Goal: Transaction & Acquisition: Purchase product/service

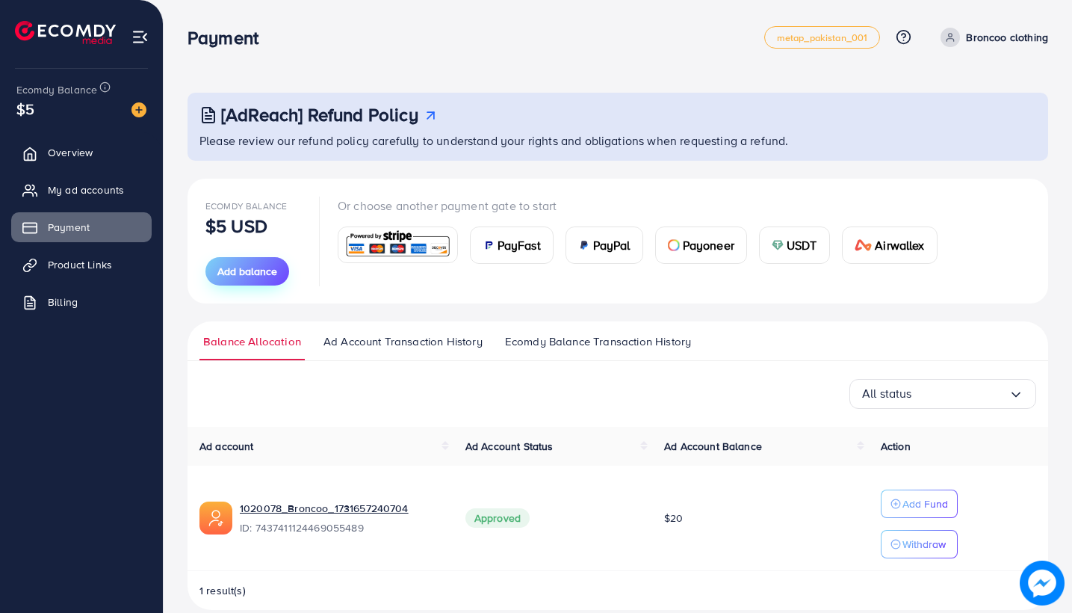
click at [256, 271] on span "Add balance" at bounding box center [247, 271] width 60 height 15
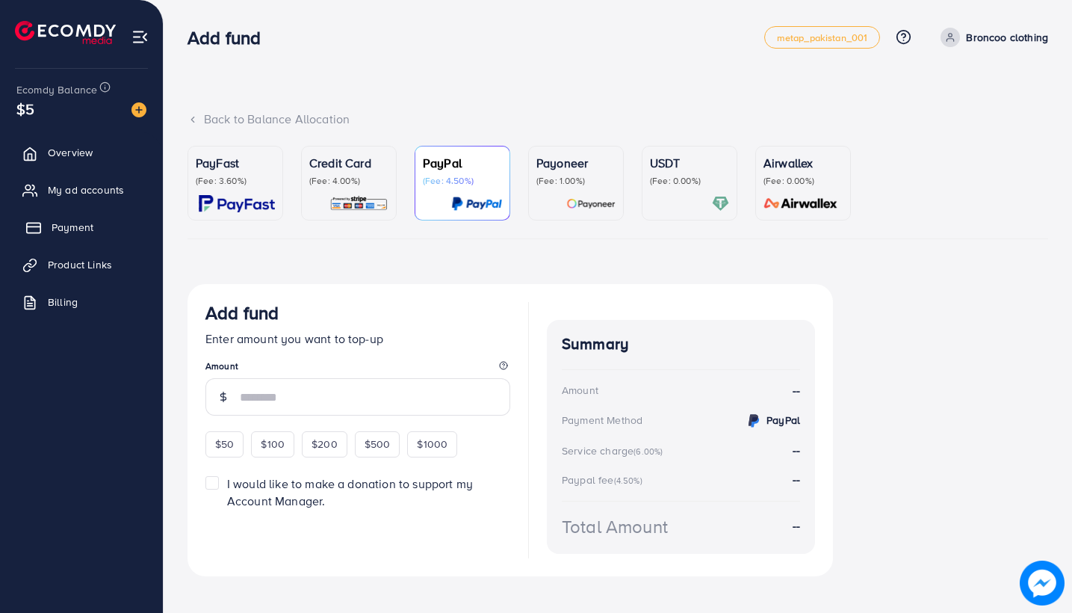
click at [88, 223] on span "Payment" at bounding box center [73, 227] width 42 height 15
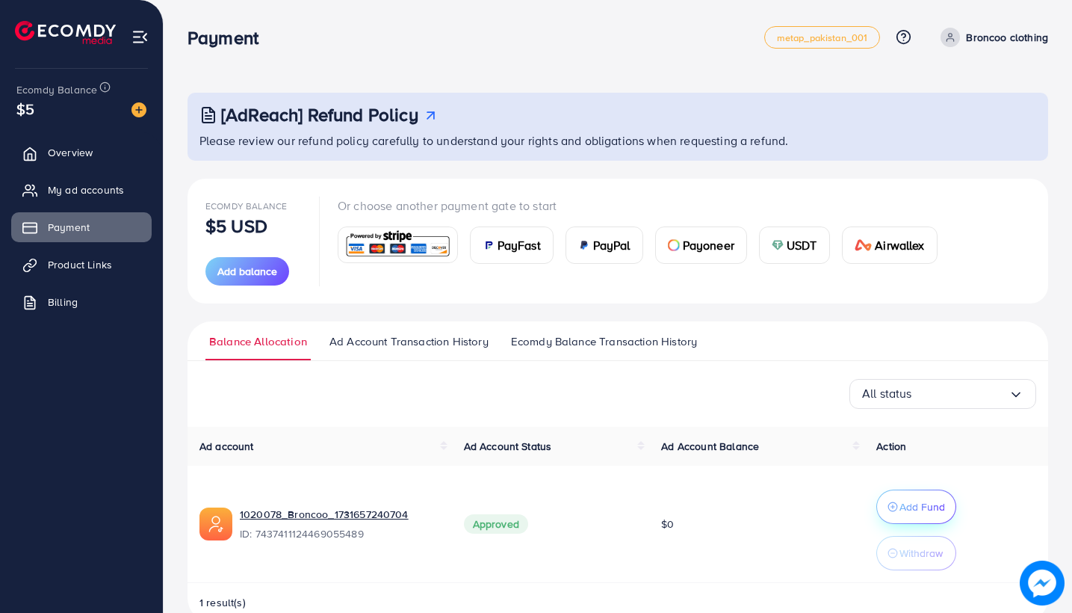
click at [939, 509] on p "Add Fund" at bounding box center [922, 506] width 46 height 18
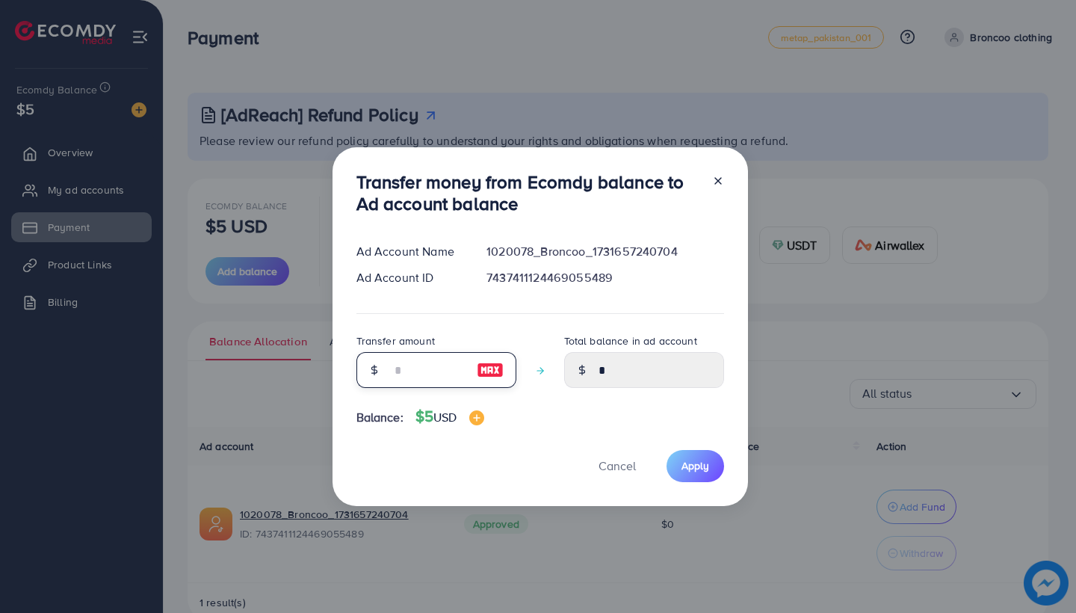
click at [418, 361] on input "number" at bounding box center [428, 370] width 75 height 36
type input "*"
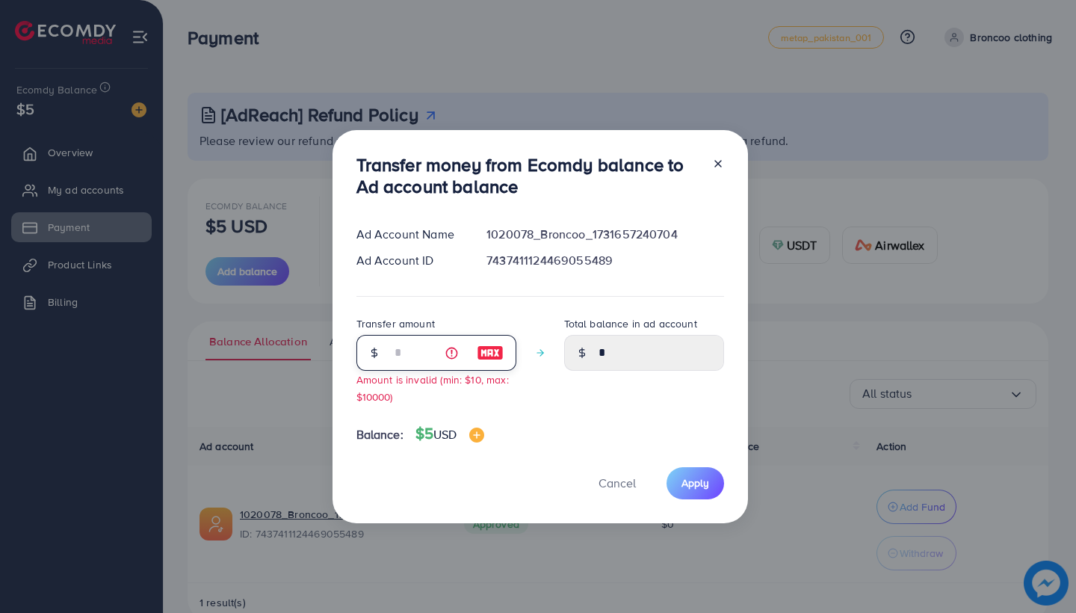
type input "****"
type input "*"
click at [707, 486] on button "Apply" at bounding box center [695, 483] width 58 height 32
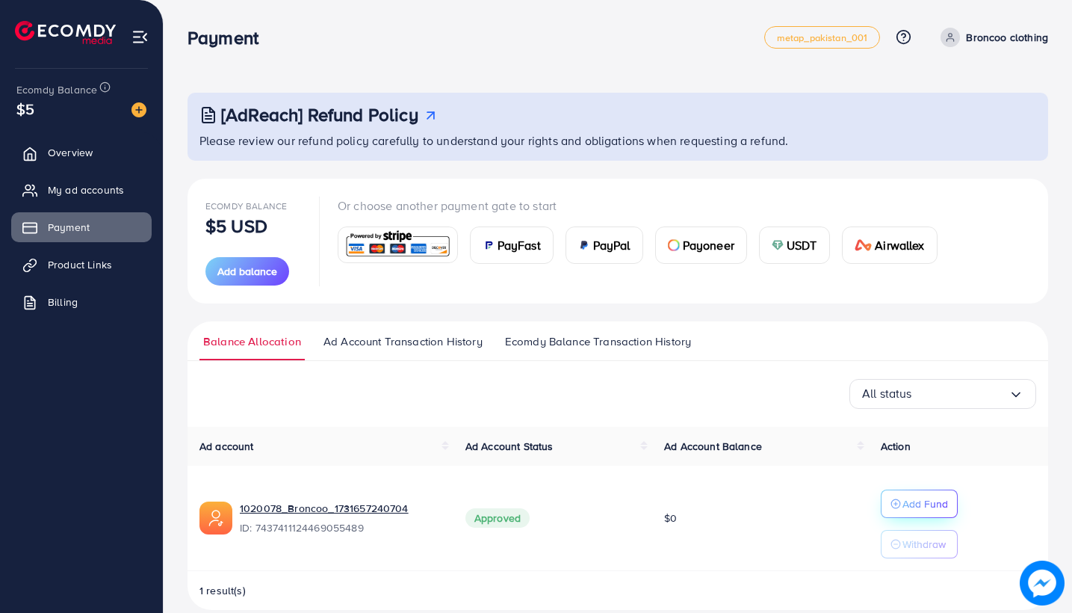
click at [901, 498] on icon "button" at bounding box center [895, 503] width 10 height 10
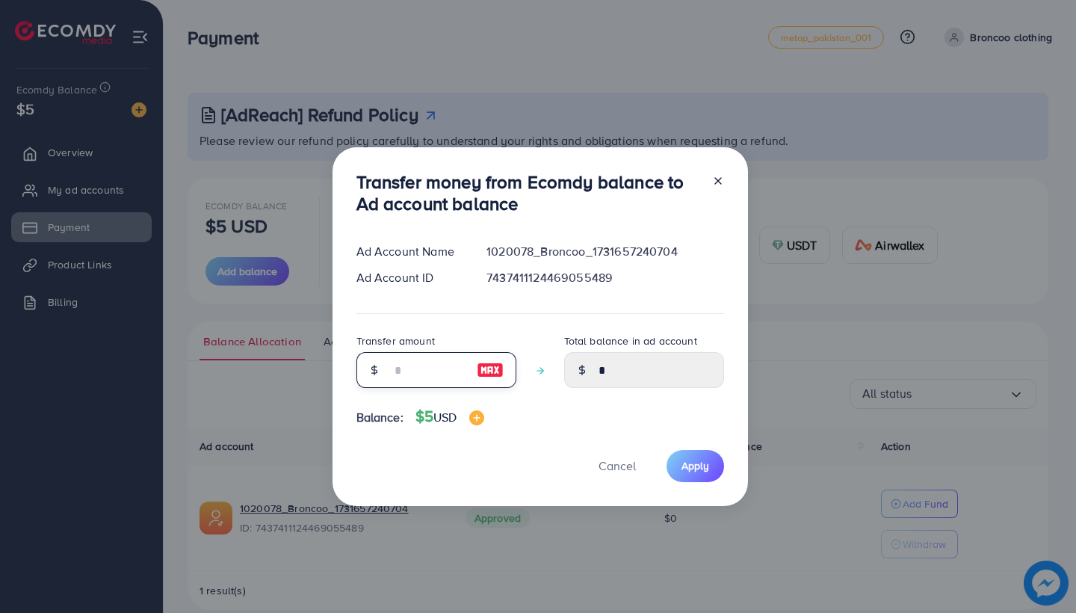
click at [394, 374] on input "number" at bounding box center [428, 370] width 75 height 36
type input "*"
type input "****"
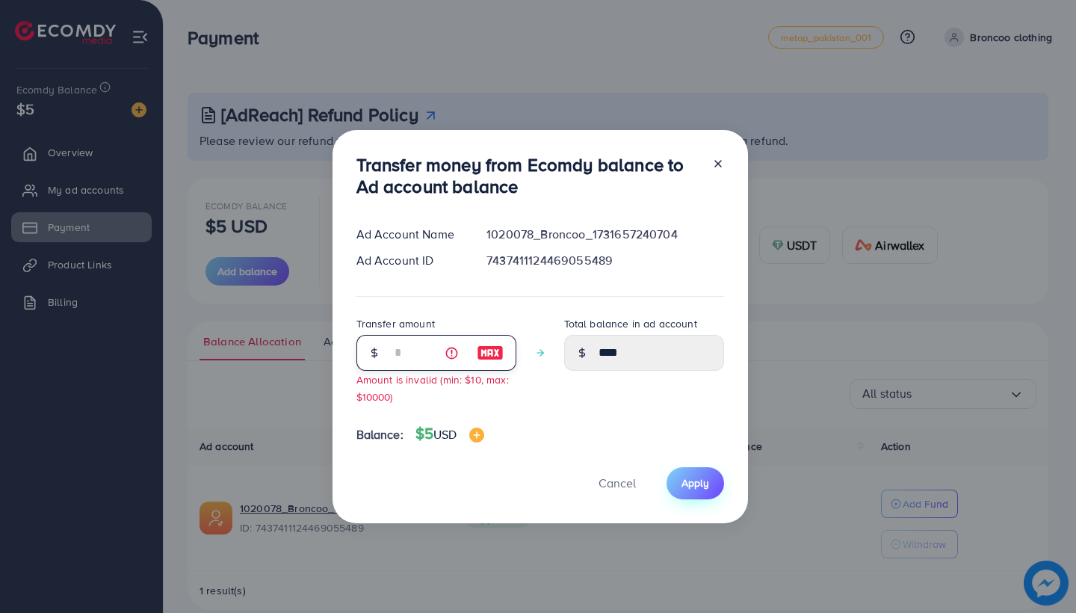
type input "*"
click at [681, 489] on span "Apply" at bounding box center [695, 482] width 28 height 15
click at [682, 486] on span "Apply" at bounding box center [695, 482] width 28 height 15
click at [718, 162] on line at bounding box center [718, 164] width 6 height 6
type input "*"
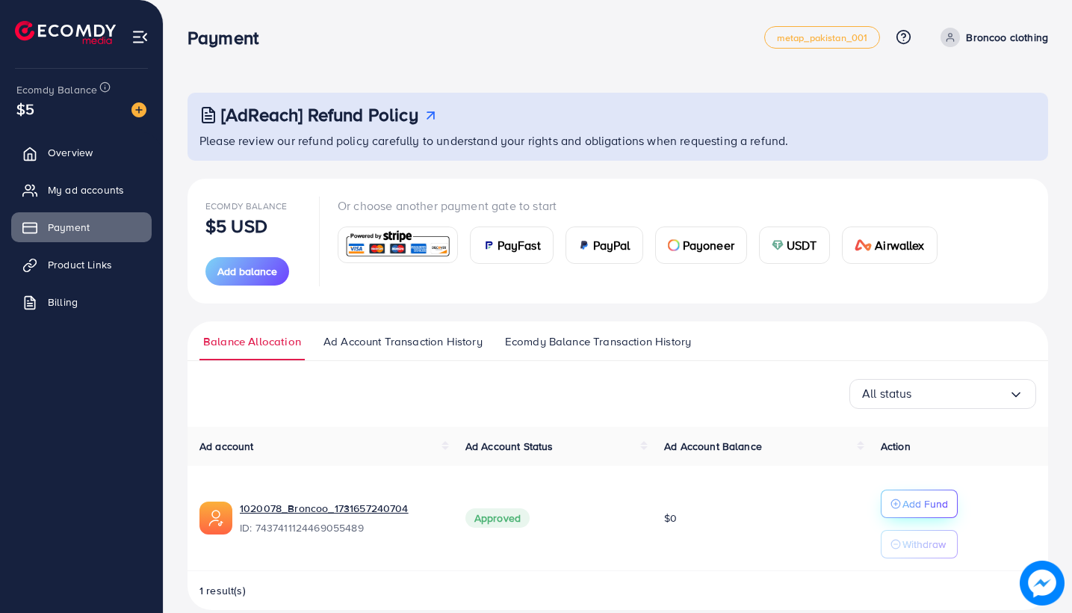
click at [900, 503] on icon "button" at bounding box center [895, 503] width 10 height 10
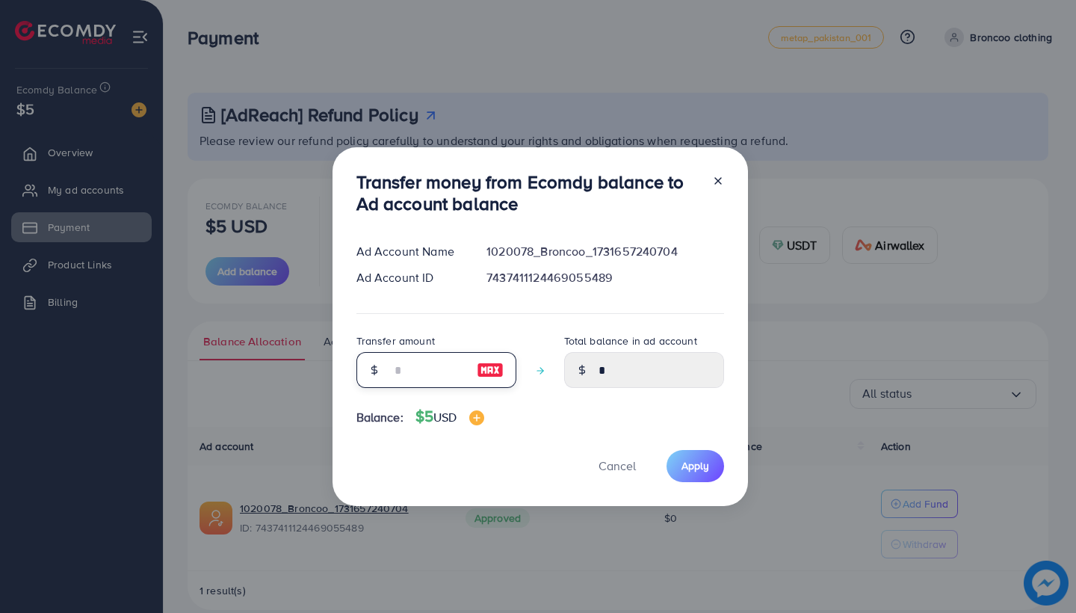
click at [413, 374] on input "number" at bounding box center [428, 370] width 75 height 36
type input "*"
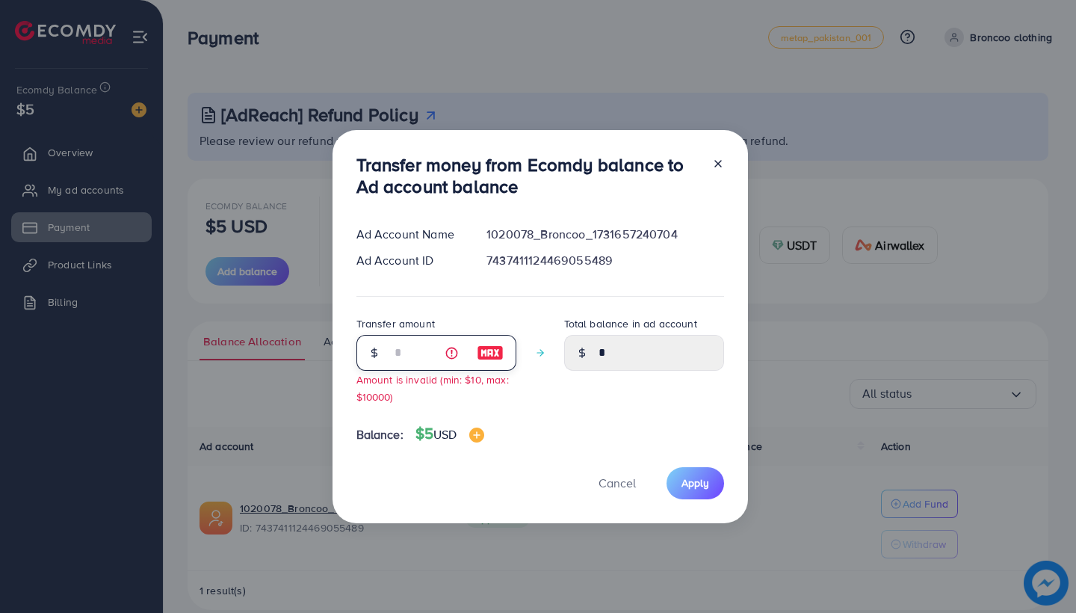
type input "****"
type input "*"
click at [697, 486] on span "Apply" at bounding box center [695, 482] width 28 height 15
click at [696, 488] on span "Apply" at bounding box center [695, 482] width 28 height 15
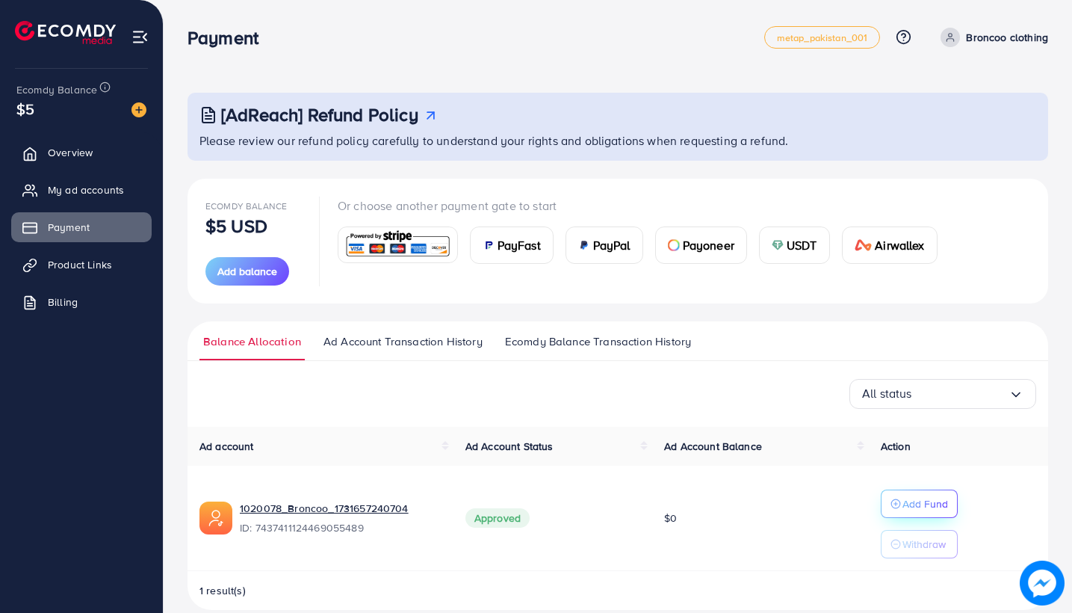
click at [920, 502] on p "Add Fund" at bounding box center [925, 504] width 46 height 18
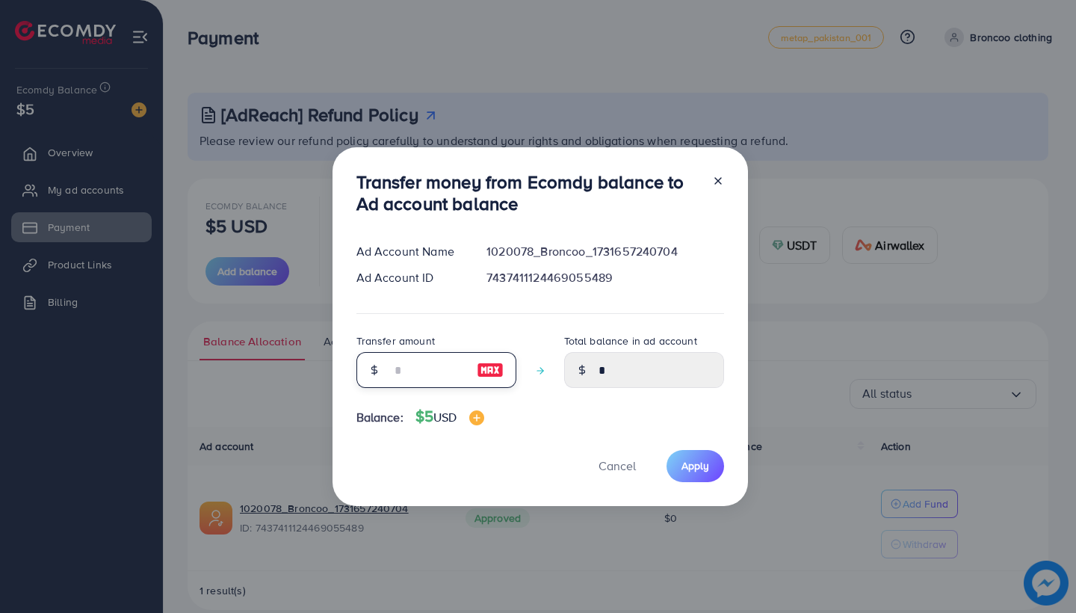
click at [421, 363] on input "number" at bounding box center [428, 370] width 75 height 36
type input "*"
type input "****"
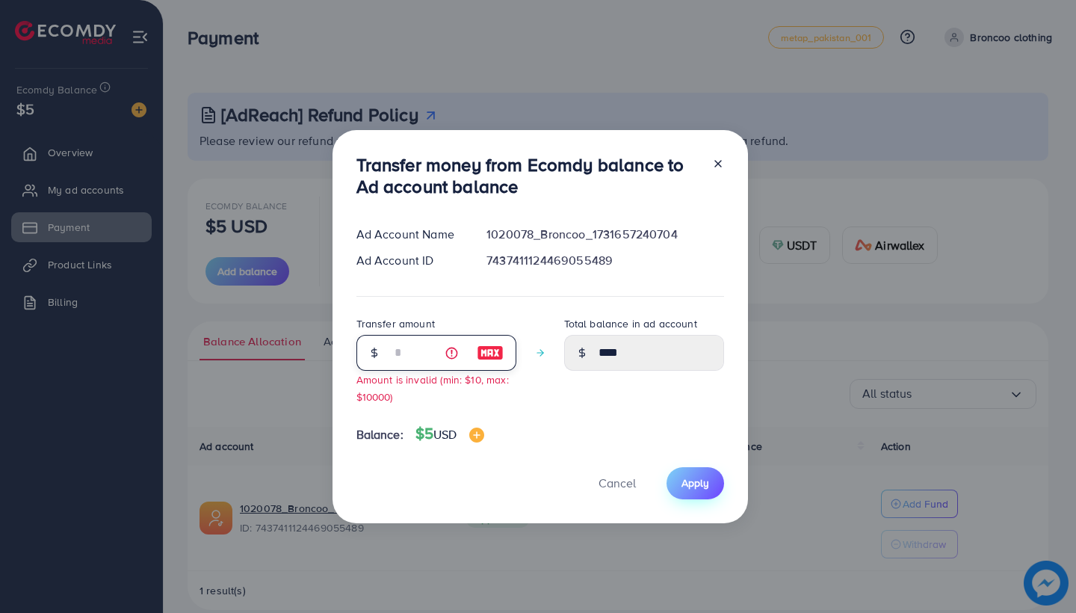
type input "*"
click at [684, 495] on button "Apply" at bounding box center [695, 483] width 58 height 32
click at [719, 173] on div at bounding box center [712, 178] width 24 height 49
click at [719, 170] on icon at bounding box center [718, 164] width 12 height 12
type input "*"
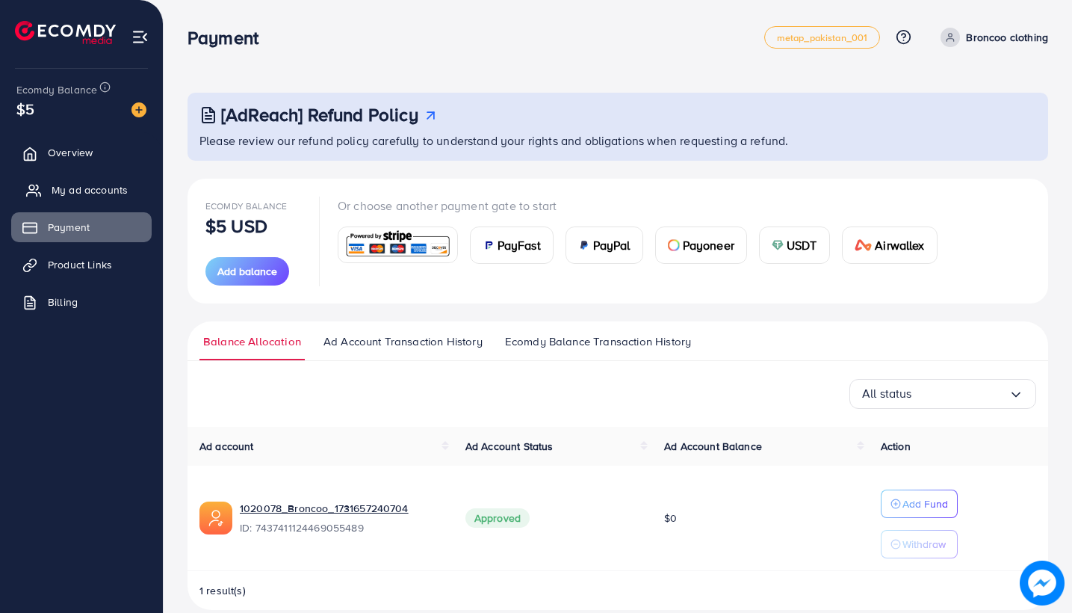
click at [78, 191] on span "My ad accounts" at bounding box center [90, 189] width 76 height 15
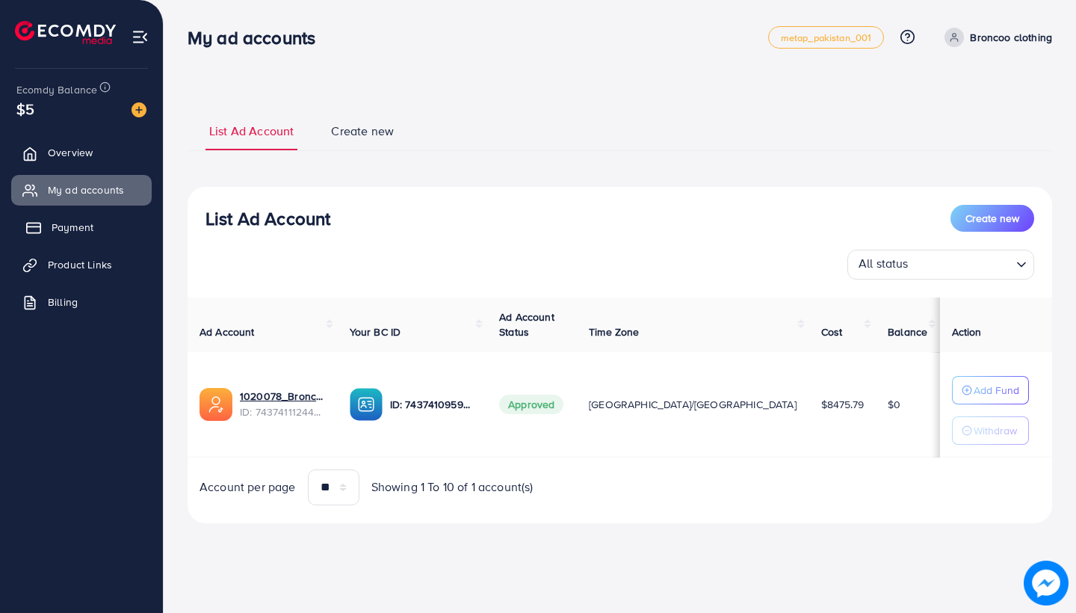
click at [72, 212] on link "Payment" at bounding box center [81, 227] width 140 height 30
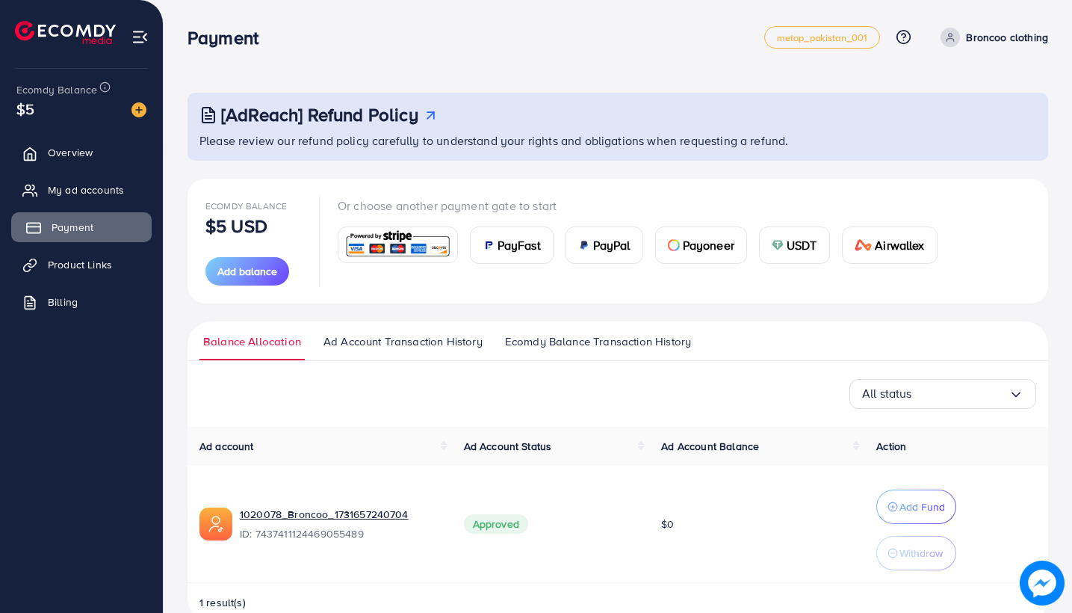
click at [80, 227] on span "Payment" at bounding box center [73, 227] width 42 height 15
click at [940, 506] on p "Add Fund" at bounding box center [922, 506] width 46 height 18
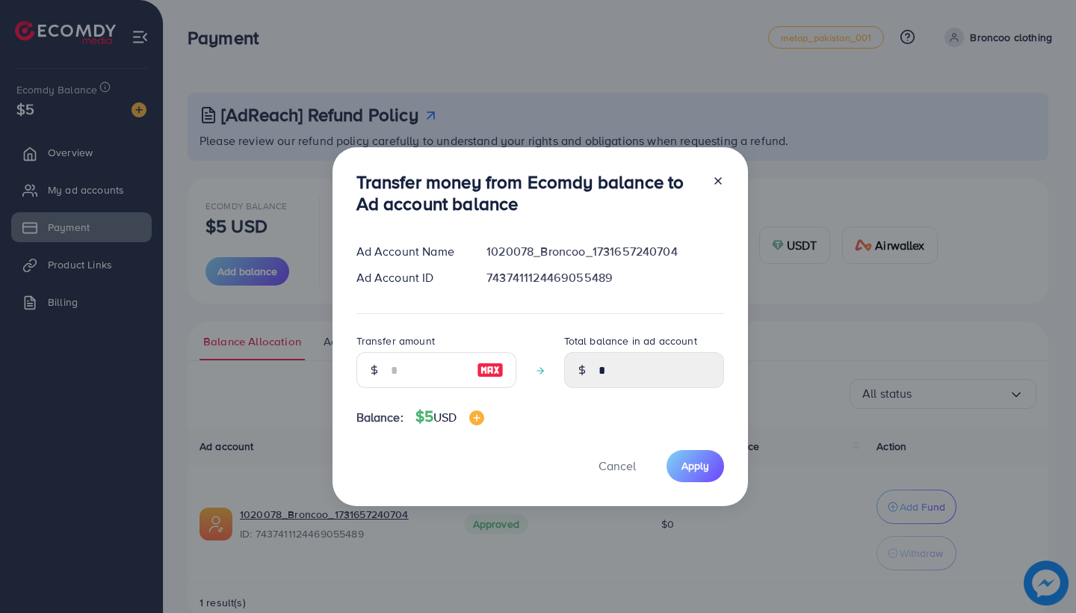
click at [382, 360] on div at bounding box center [373, 370] width 35 height 36
click at [385, 379] on div at bounding box center [373, 370] width 35 height 36
click at [385, 376] on div at bounding box center [373, 370] width 35 height 36
click at [391, 370] on input "number" at bounding box center [428, 370] width 75 height 36
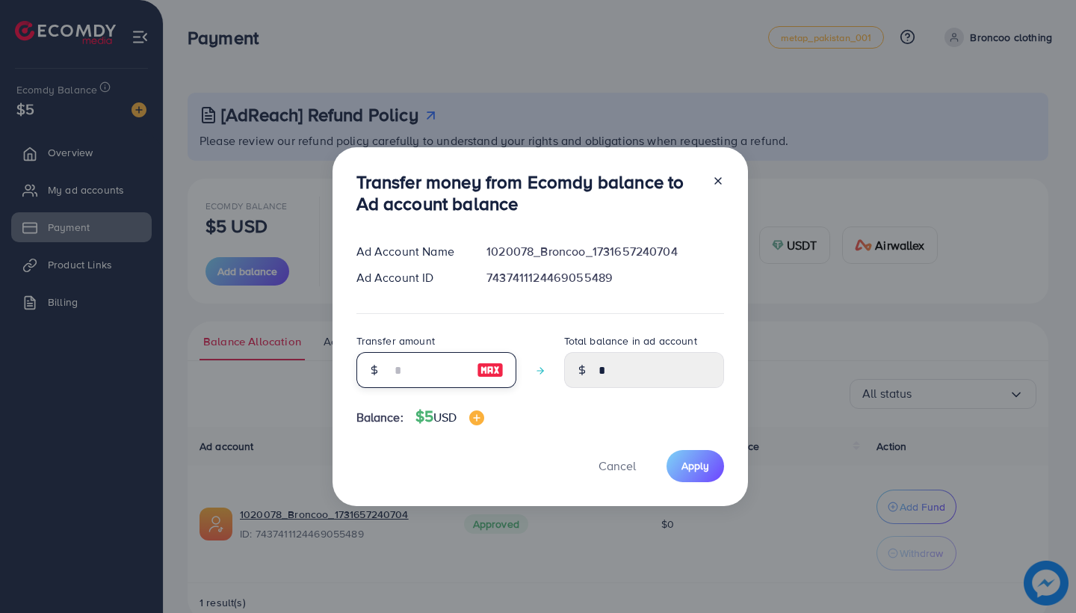
type input "*"
type input "****"
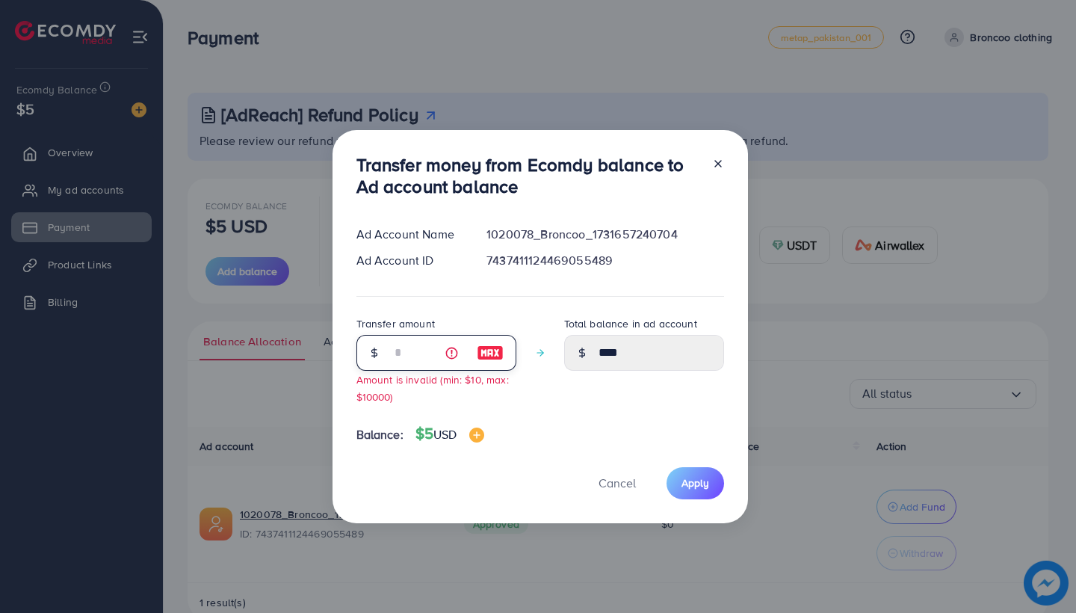
type input "*"
type input "****"
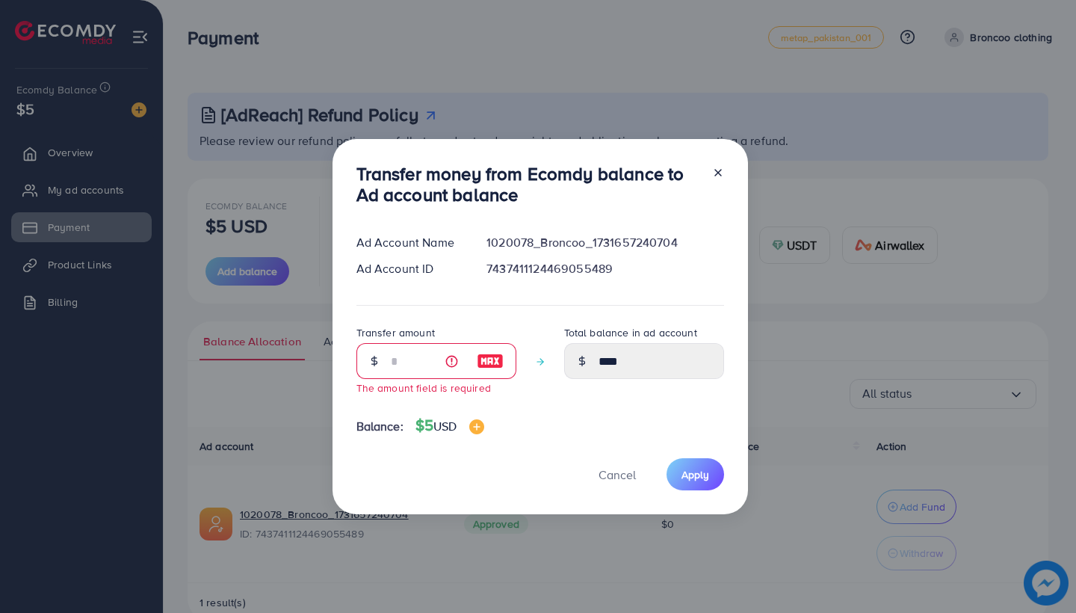
click at [723, 173] on div "Transfer money from Ecomdy balance to Ad account balance Ad Account Name 102007…" at bounding box center [539, 327] width 415 height 376
click at [707, 173] on div at bounding box center [712, 187] width 24 height 49
click at [716, 173] on line at bounding box center [718, 173] width 6 height 6
type input "*"
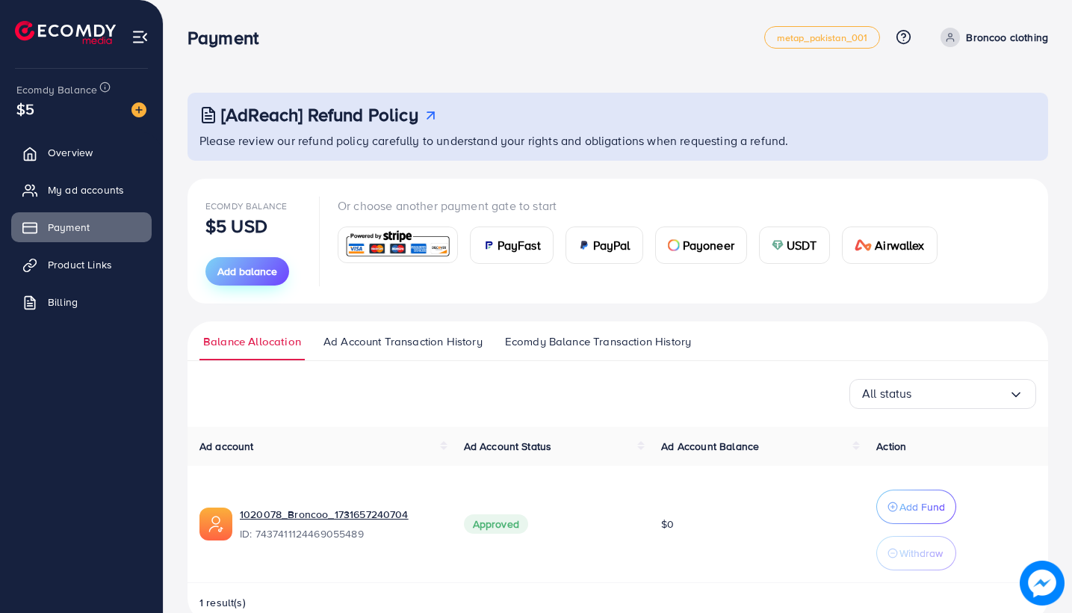
click at [277, 272] on span "Add balance" at bounding box center [247, 271] width 60 height 15
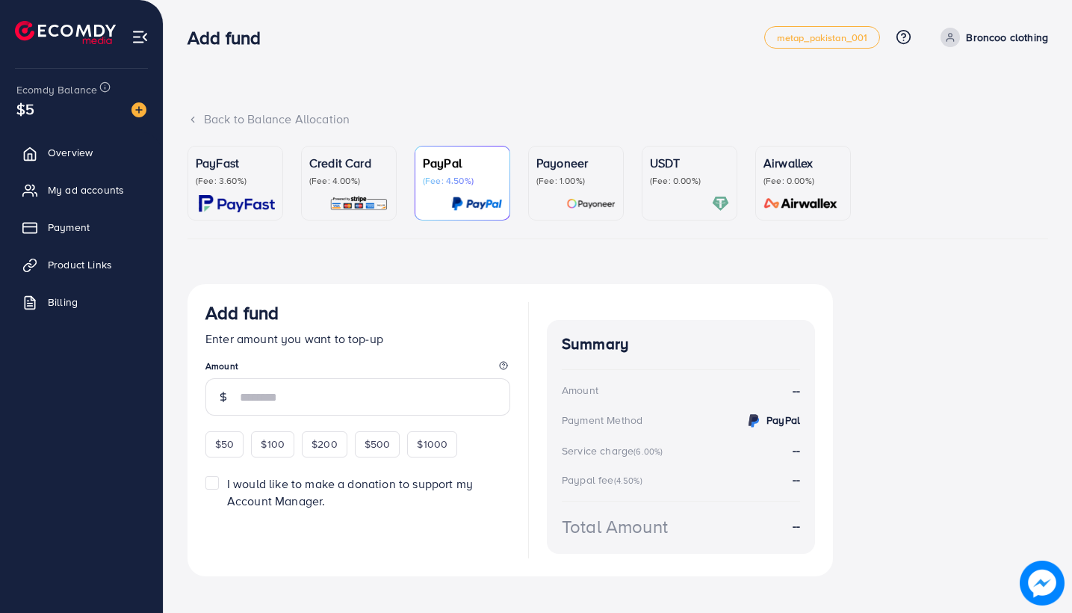
click at [368, 193] on div "Credit Card (Fee: 4.00%)" at bounding box center [348, 183] width 79 height 58
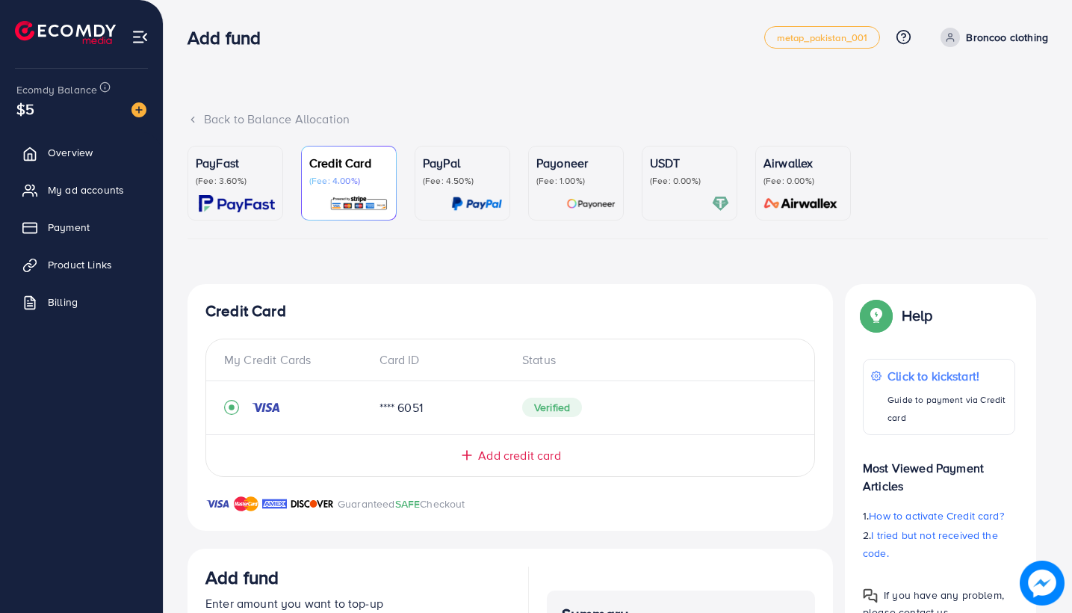
scroll to position [241, 0]
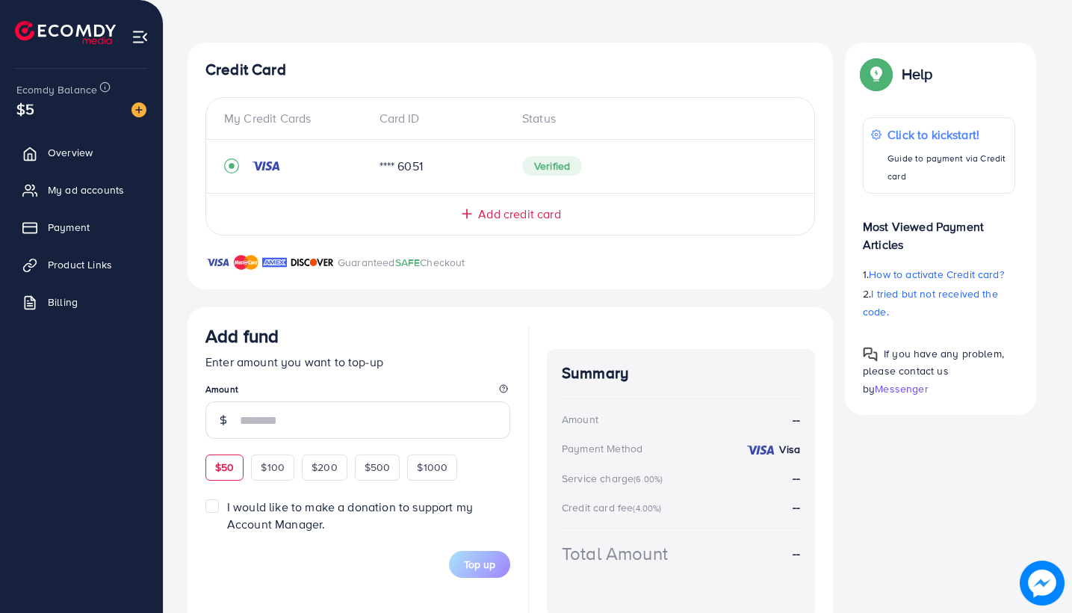
click at [232, 456] on div "$50" at bounding box center [224, 466] width 38 height 25
type input "**"
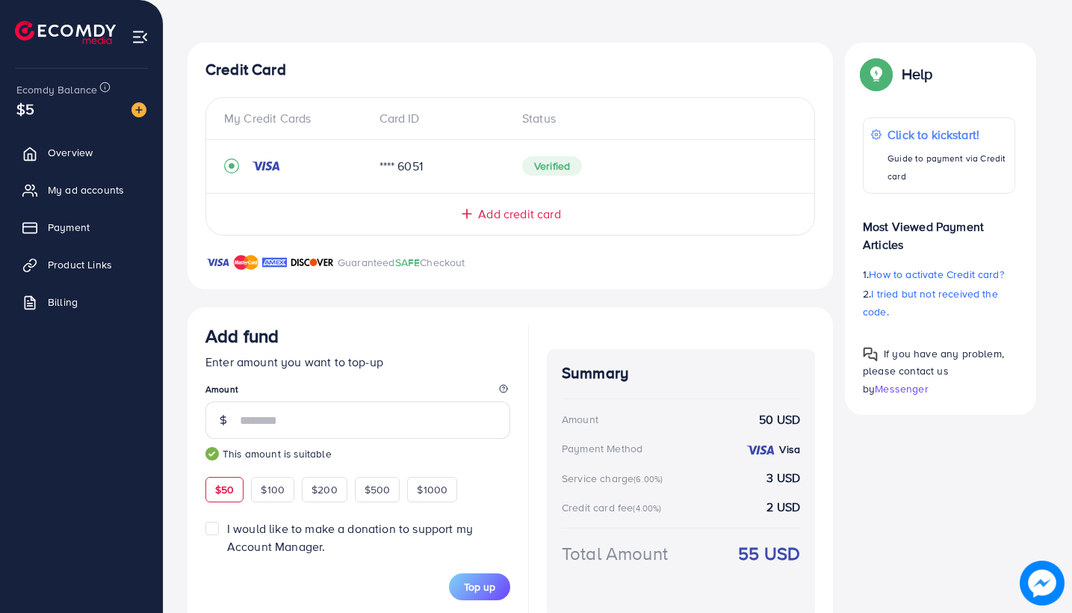
click at [465, 558] on form "Add fund Enter amount you want to top-up Amount ** This amount is suitable $50 …" at bounding box center [357, 462] width 305 height 275
click at [473, 586] on span "Top up" at bounding box center [479, 586] width 31 height 15
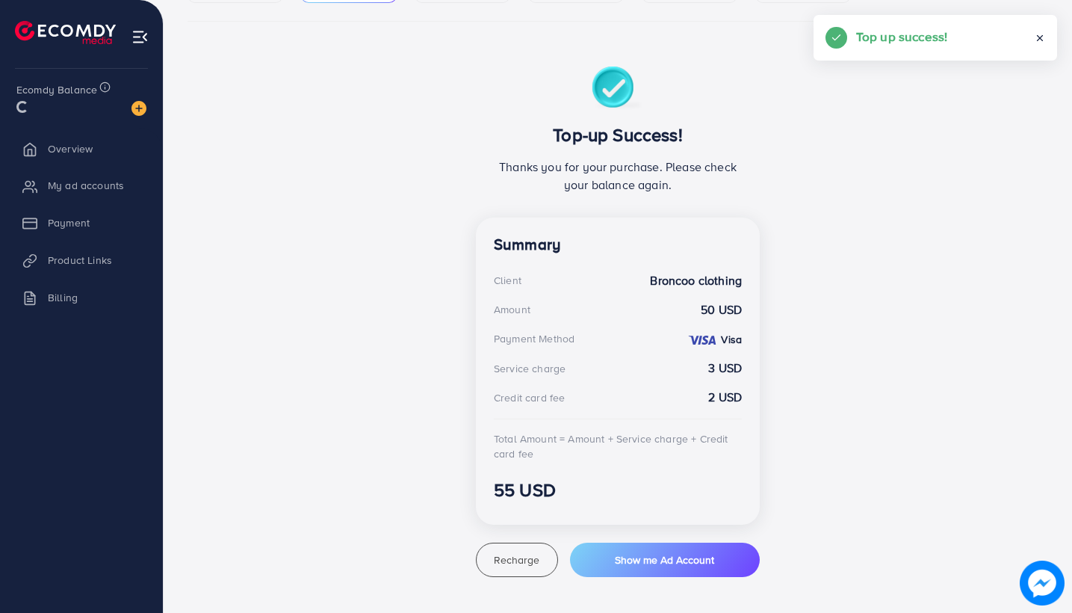
scroll to position [214, 0]
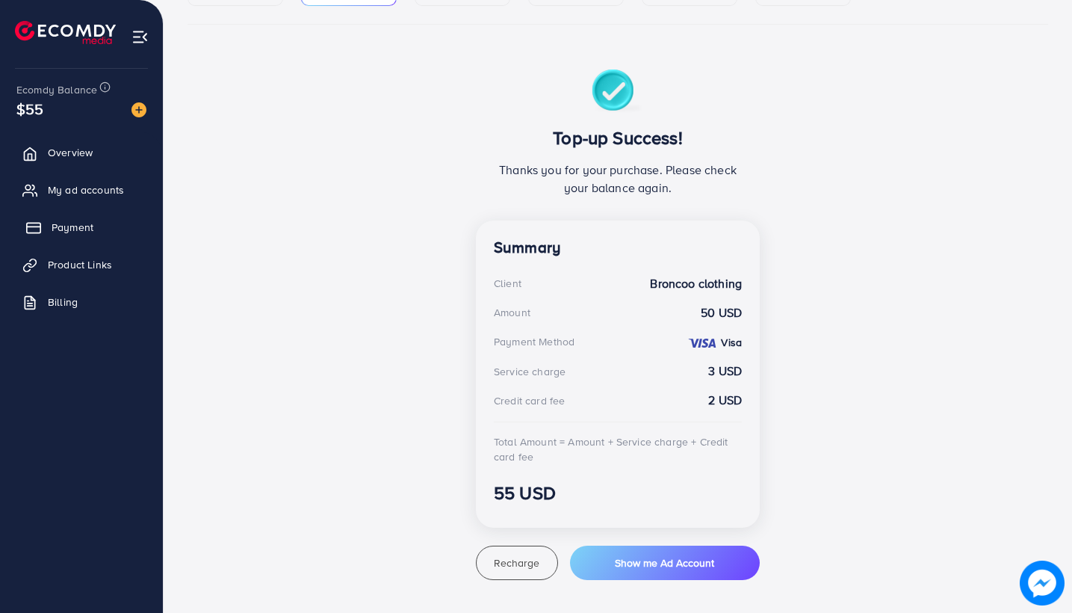
click at [78, 226] on span "Payment" at bounding box center [73, 227] width 42 height 15
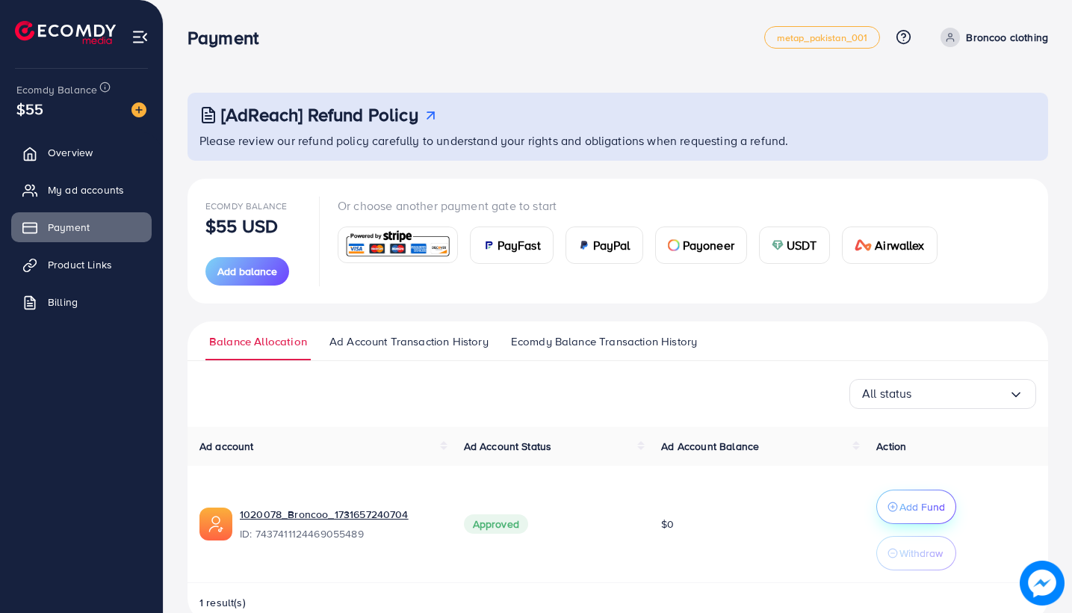
click at [945, 506] on p "Add Fund" at bounding box center [922, 506] width 46 height 18
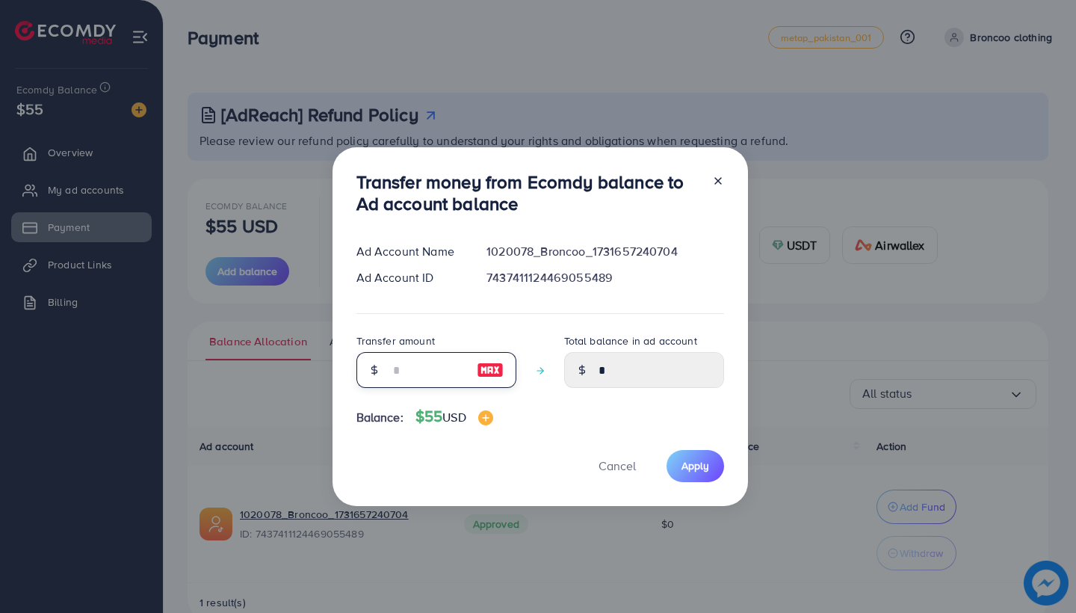
click at [427, 376] on input "number" at bounding box center [428, 370] width 75 height 36
type input "*"
type input "****"
type input "**"
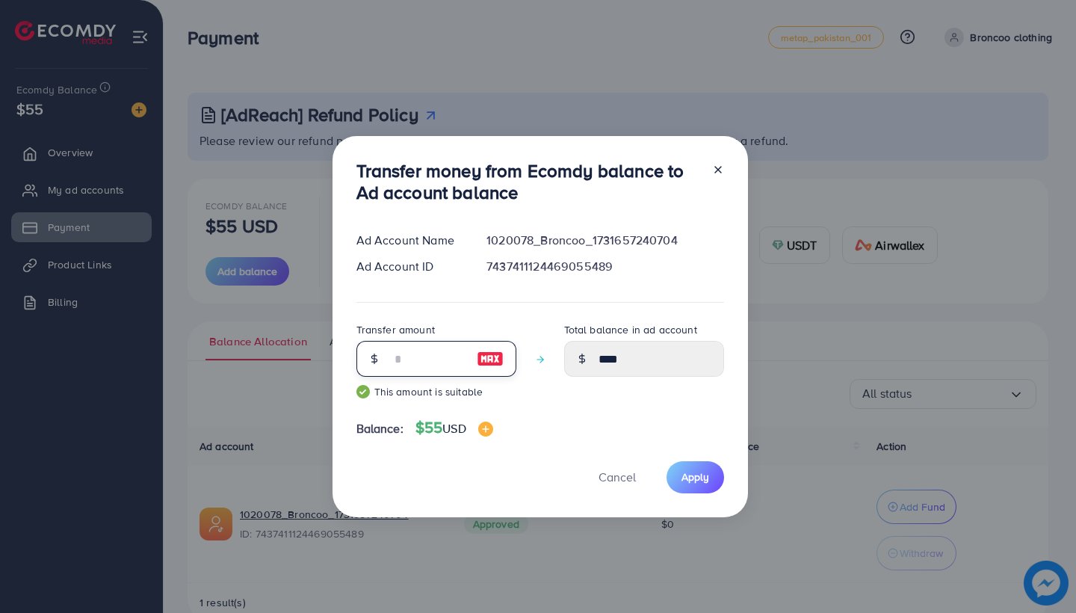
type input "*****"
type input "**"
click at [710, 479] on button "Apply" at bounding box center [695, 477] width 58 height 32
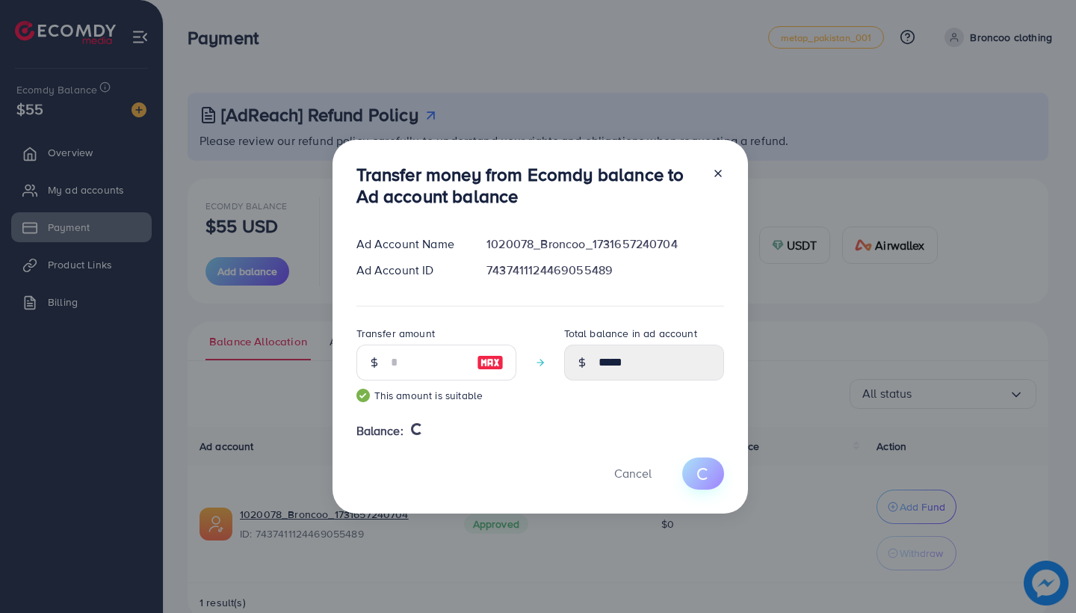
type input "*"
